Goal: Use online tool/utility: Utilize a website feature to perform a specific function

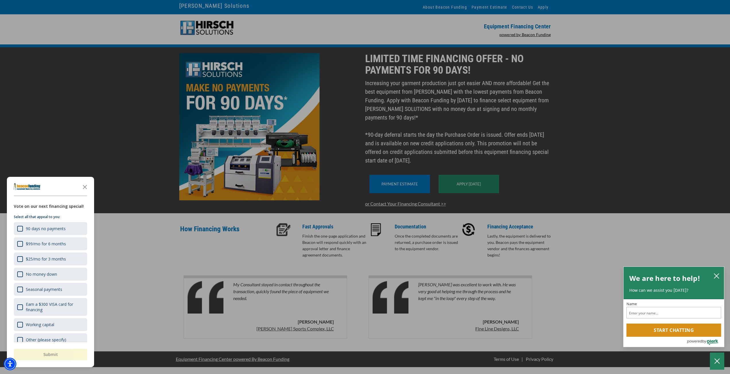
scroll to position [1, 0]
click at [88, 185] on icon "Close the survey" at bounding box center [84, 186] width 11 height 11
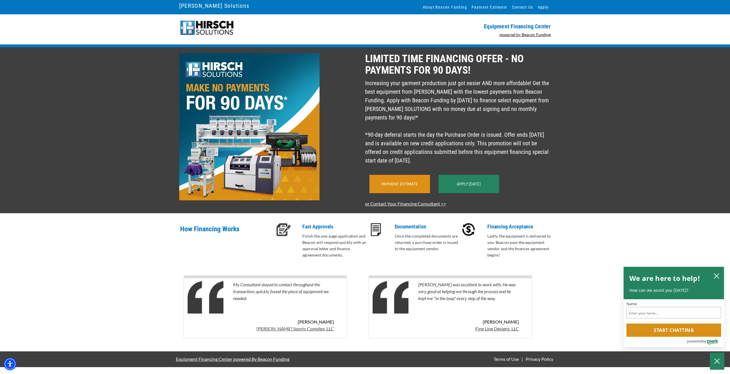
click at [411, 187] on link "Payment Estimate" at bounding box center [400, 184] width 36 height 5
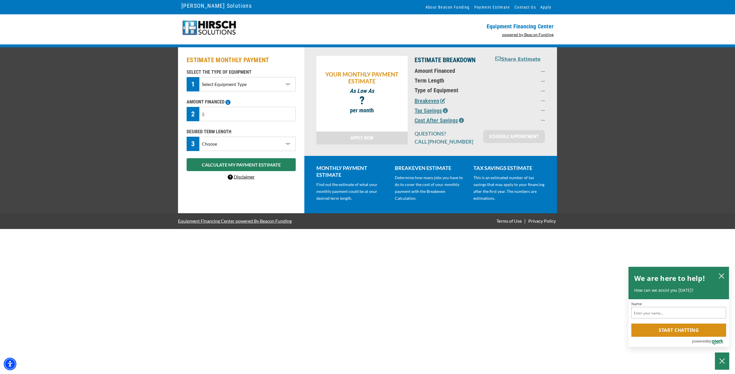
click at [290, 87] on select "Select Equipment Type DTG Printing Embroidery Screen Printing Software and Auto…" at bounding box center [247, 84] width 96 height 14
select select "1"
click at [199, 77] on select "Select Equipment Type DTG Printing Embroidery Screen Printing Software and Auto…" at bounding box center [247, 84] width 96 height 14
click at [262, 113] on input "text" at bounding box center [247, 114] width 96 height 14
type input "$20,000"
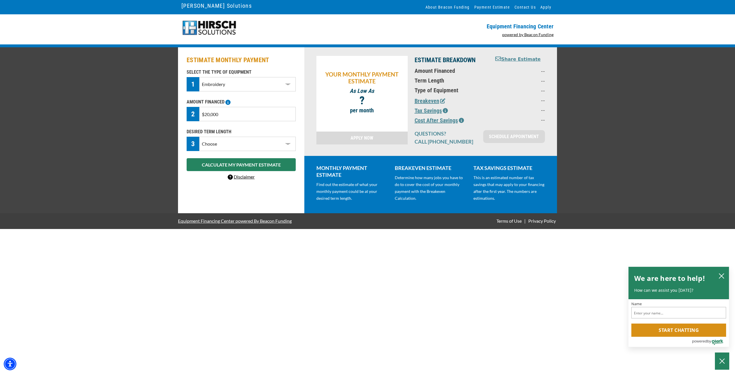
click at [280, 147] on select "Choose 36 Months 48 Months 60 Months" at bounding box center [247, 144] width 96 height 14
select select "60"
click at [199, 137] on select "Choose 36 Months 48 Months 60 Months" at bounding box center [247, 144] width 96 height 14
click at [270, 168] on button "CALCULATE MY PAYMENT ESTIMATE" at bounding box center [241, 164] width 109 height 13
